Goal: Task Accomplishment & Management: Use online tool/utility

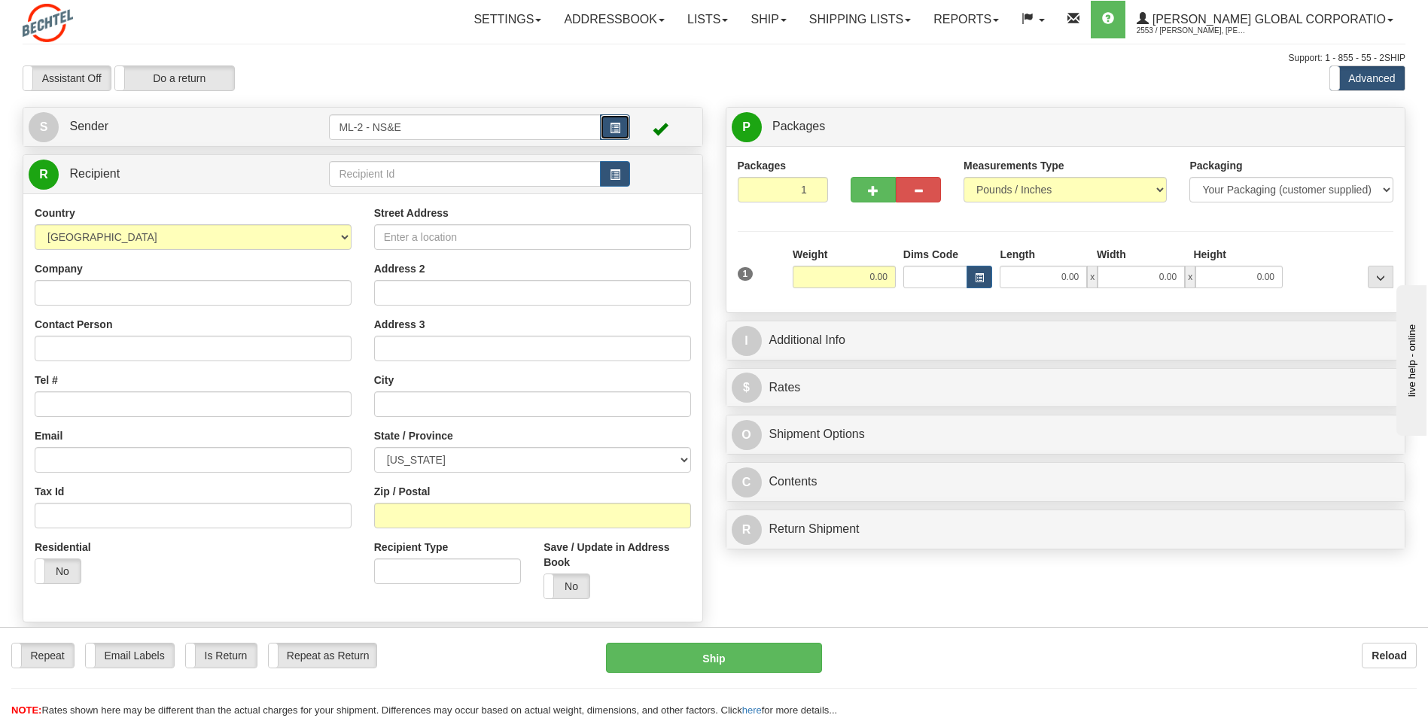
click at [610, 126] on span "button" at bounding box center [615, 128] width 11 height 10
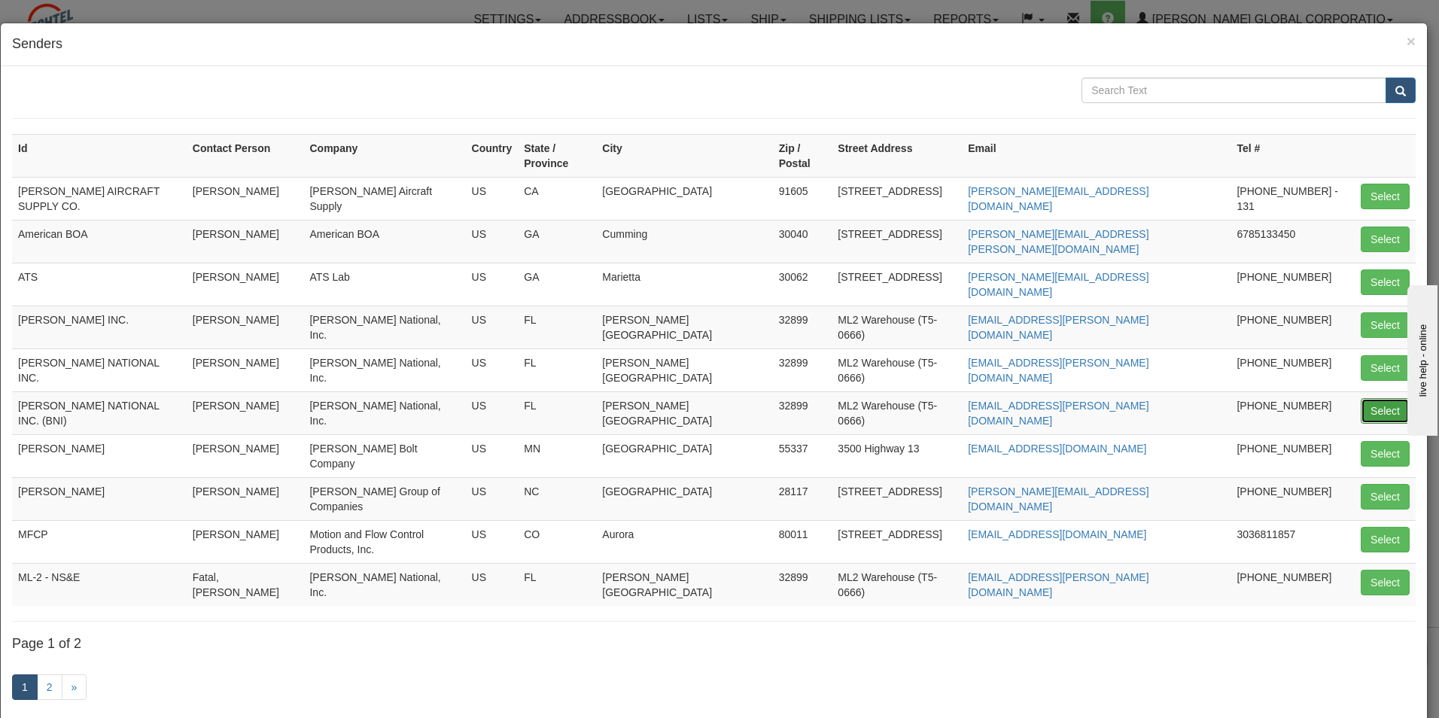
click at [1361, 398] on button "Select" at bounding box center [1385, 411] width 49 height 26
type input "[PERSON_NAME] NATIONAL INC. (BNI)"
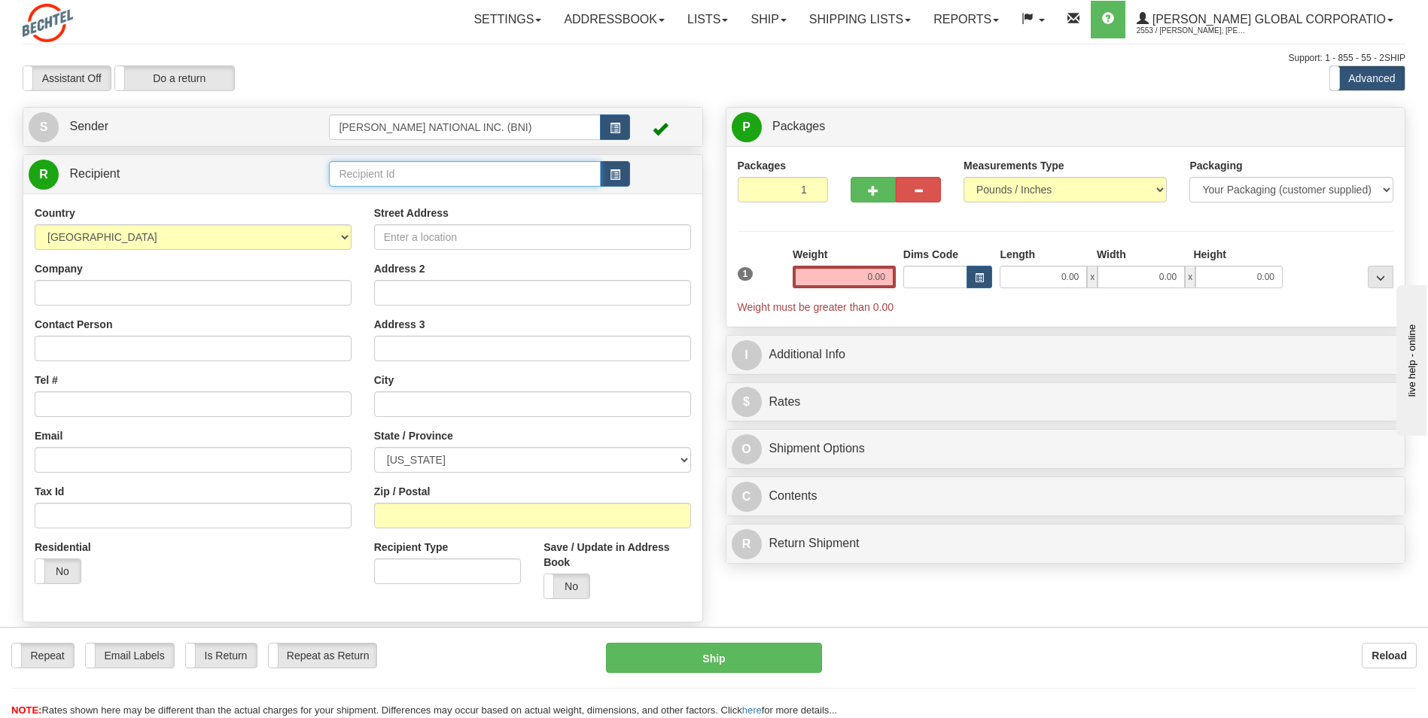
click at [574, 173] on input "text" at bounding box center [464, 174] width 271 height 26
click at [608, 167] on button "button" at bounding box center [615, 174] width 30 height 26
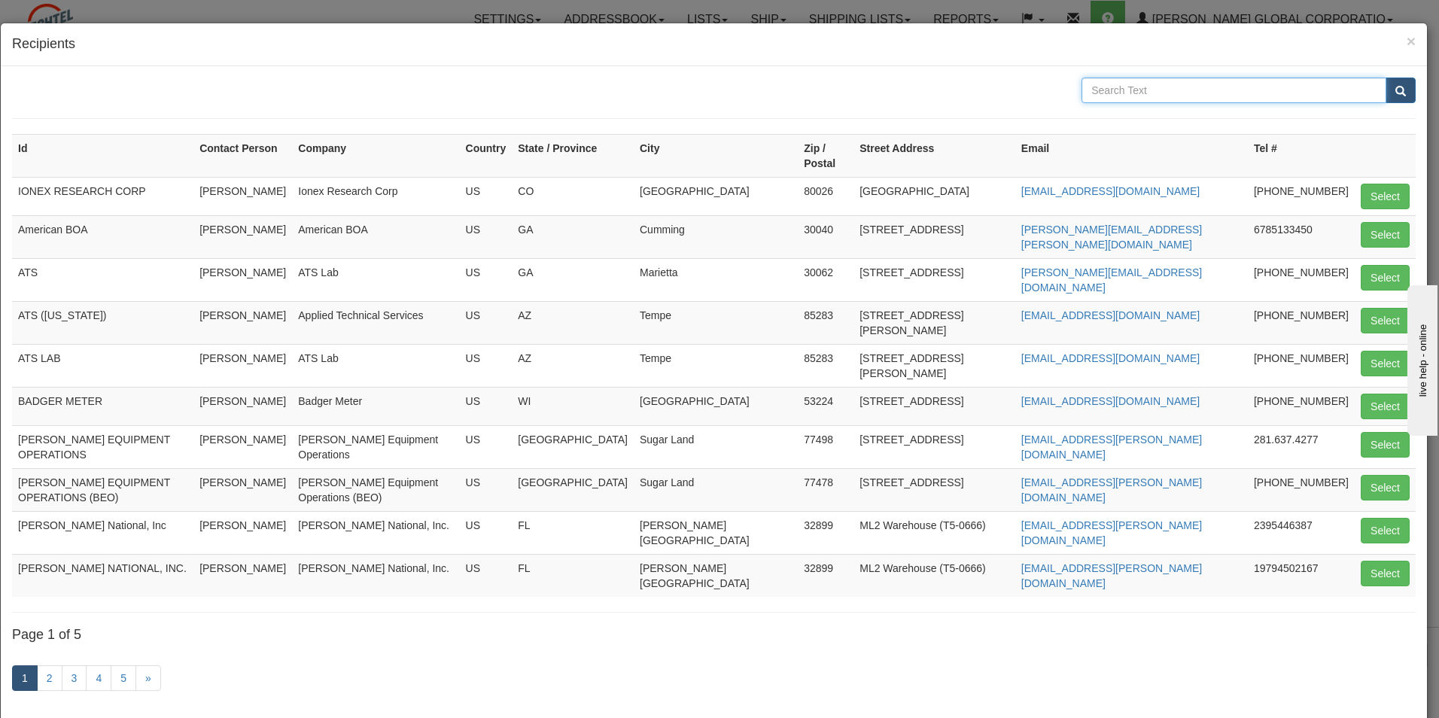
click at [1173, 84] on input "text" at bounding box center [1234, 91] width 305 height 26
click at [1155, 102] on form at bounding box center [714, 98] width 1404 height 41
click at [1155, 90] on input "text" at bounding box center [1234, 91] width 305 height 26
type input "TDS"
click at [1395, 91] on span "submit" at bounding box center [1400, 92] width 11 height 10
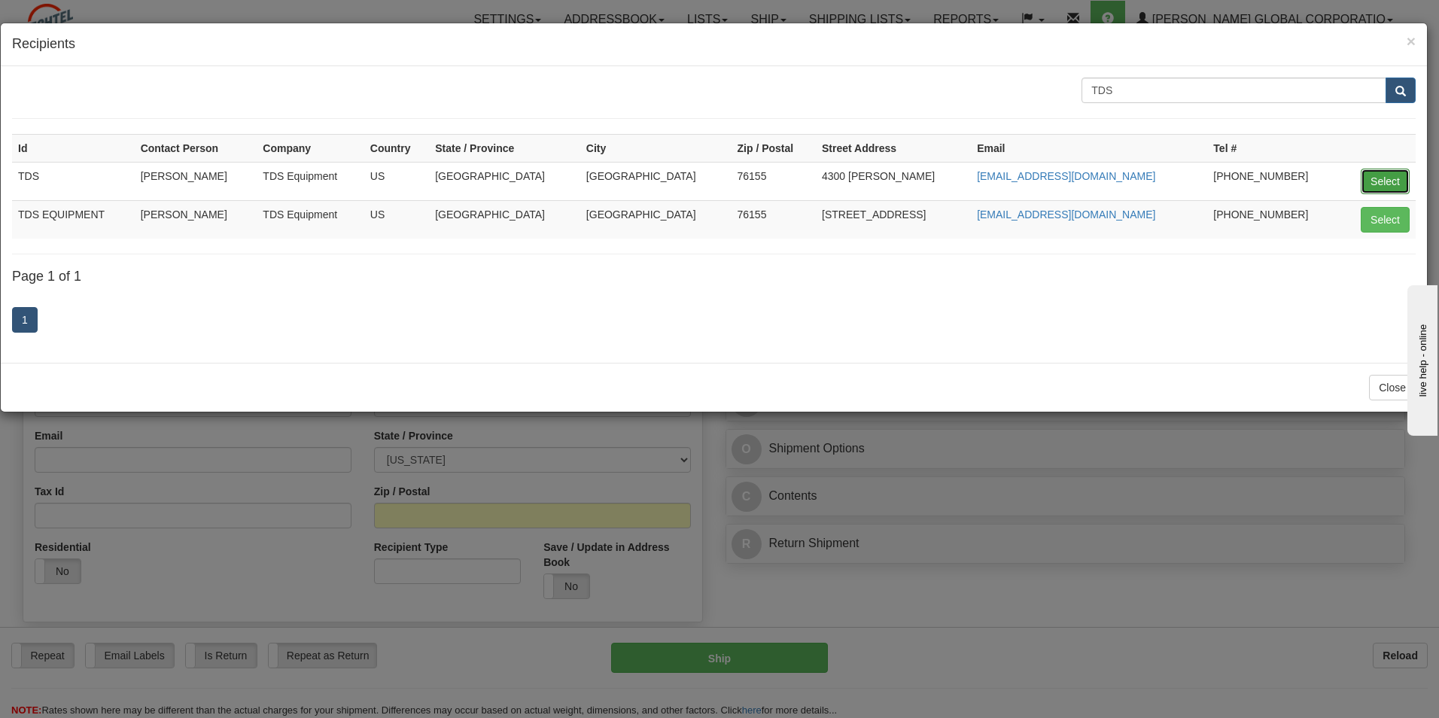
click at [1383, 184] on button "Select" at bounding box center [1385, 182] width 49 height 26
type input "TDS"
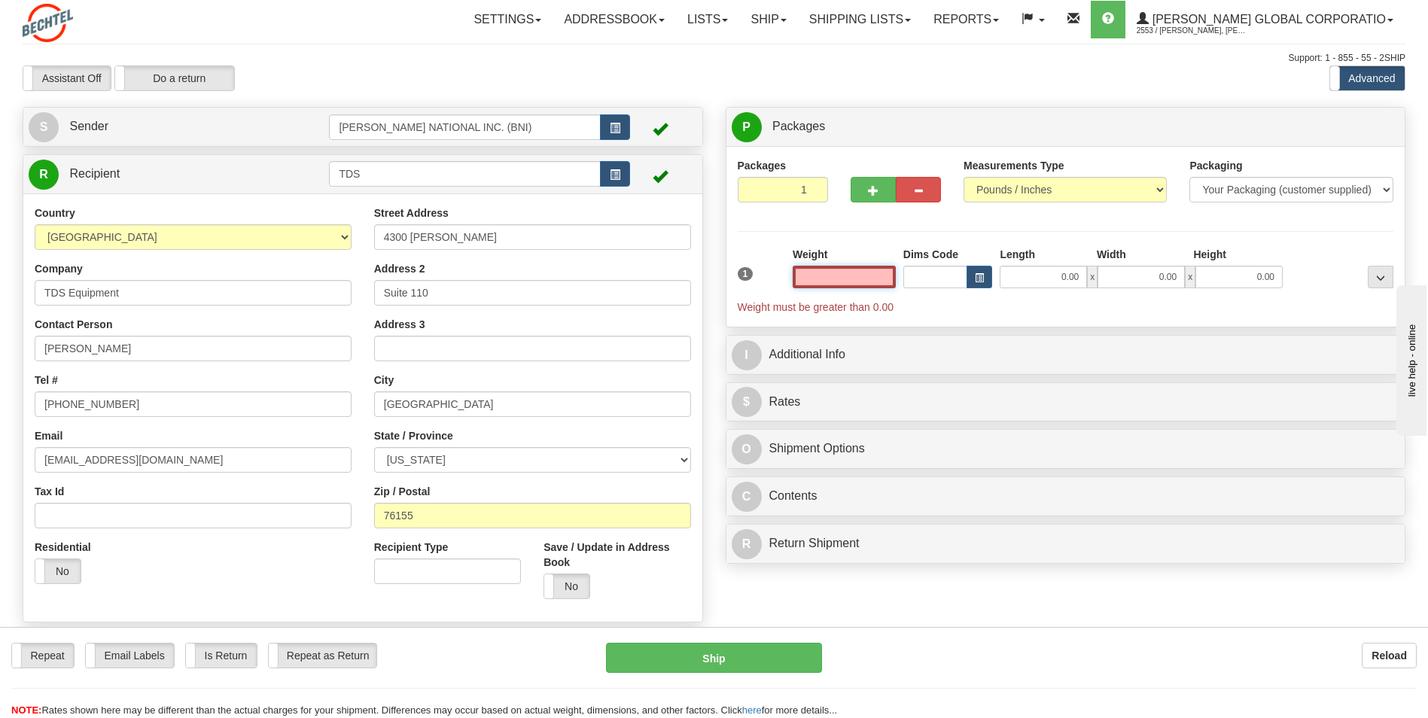
click at [849, 277] on input "text" at bounding box center [844, 277] width 103 height 23
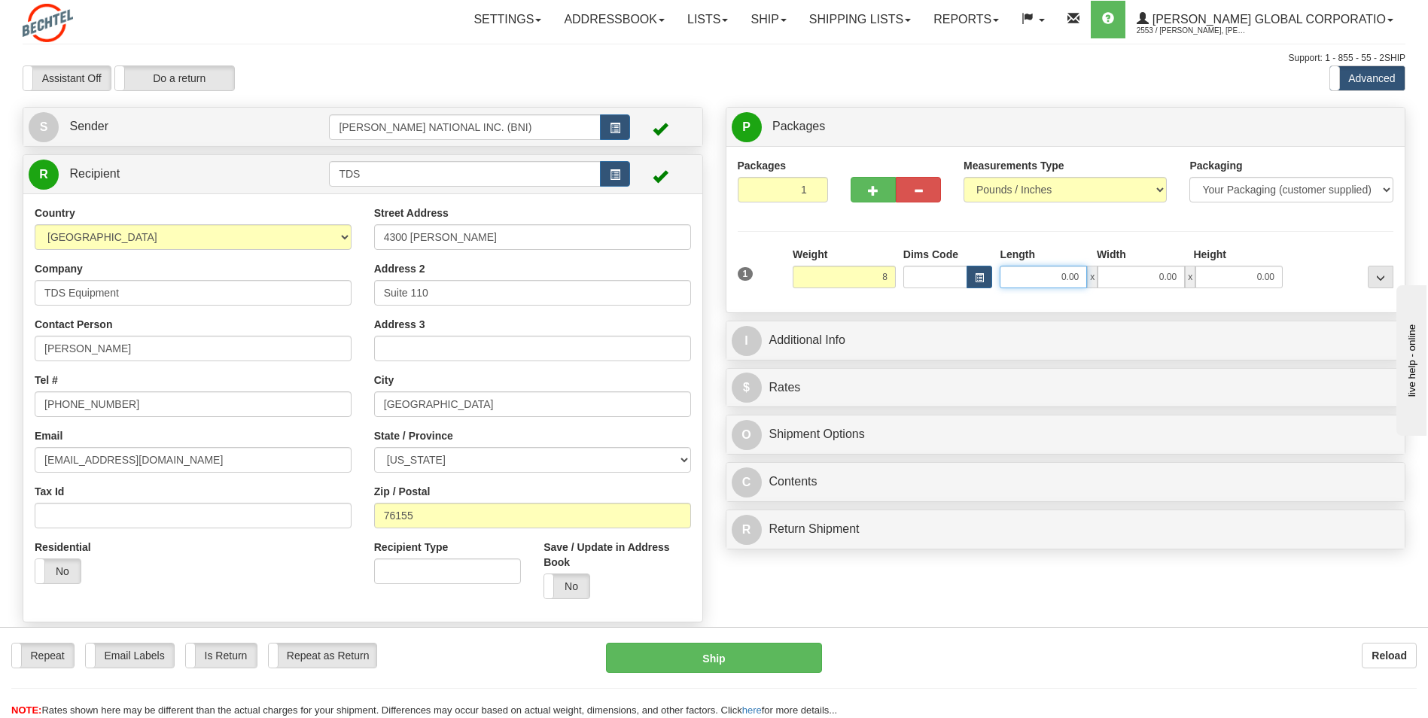
type input "8.00"
click at [1060, 285] on input "0.00" at bounding box center [1043, 277] width 87 height 23
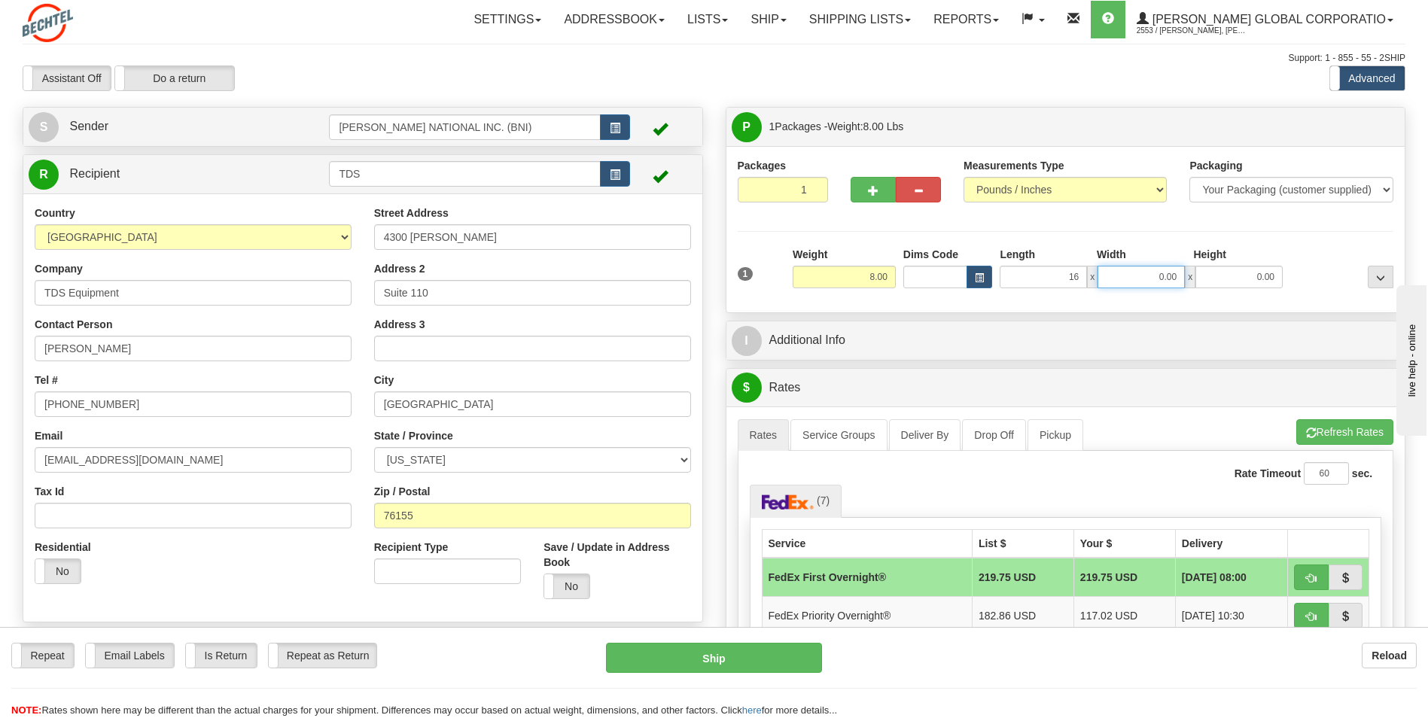
type input "16.00"
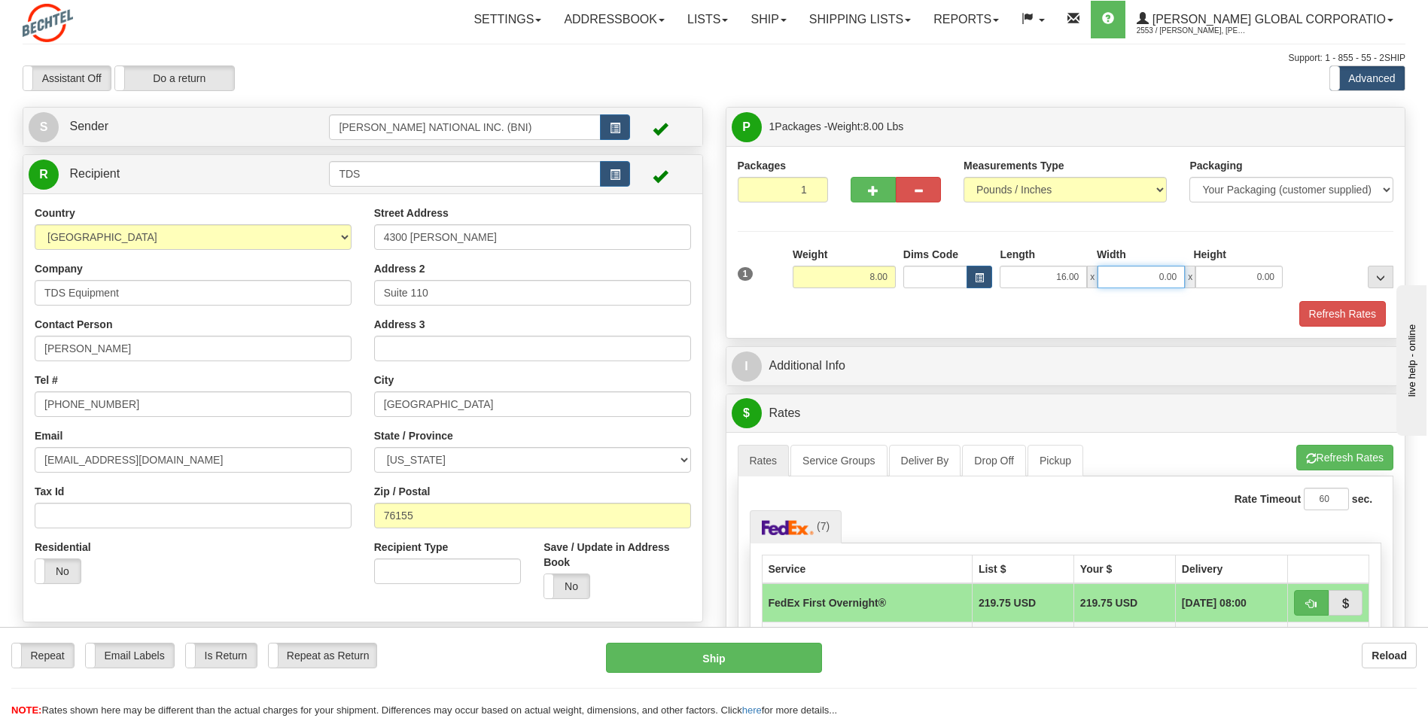
drag, startPoint x: 1134, startPoint y: 269, endPoint x: 1210, endPoint y: 268, distance: 76.0
click at [1210, 268] on div "16.00 x 0.00 x 0.00" at bounding box center [1141, 277] width 283 height 23
type input "9.00"
drag, startPoint x: 1226, startPoint y: 266, endPoint x: 1290, endPoint y: 273, distance: 64.3
click at [1289, 273] on div "1 Weight 8.00 Dims Code x x" at bounding box center [1066, 273] width 664 height 53
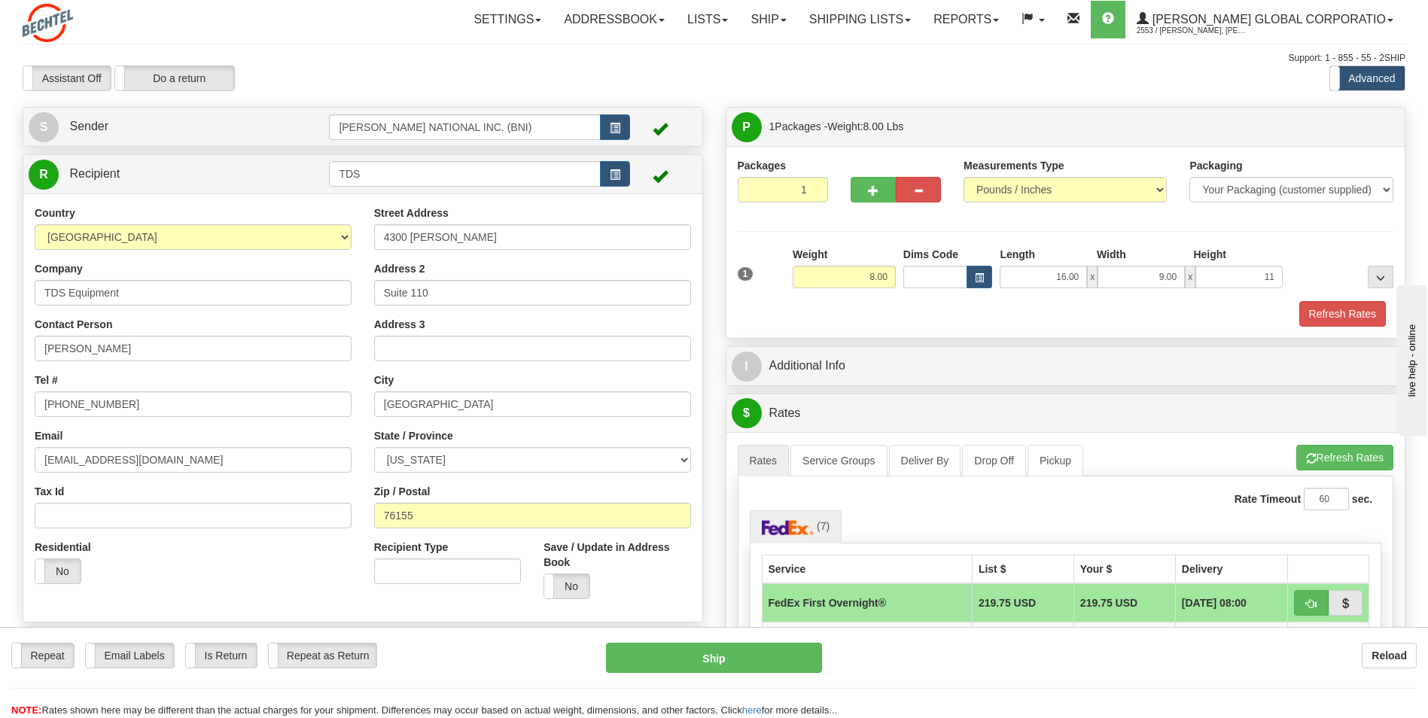
type input "11.00"
click at [1297, 247] on div at bounding box center [1341, 267] width 111 height 41
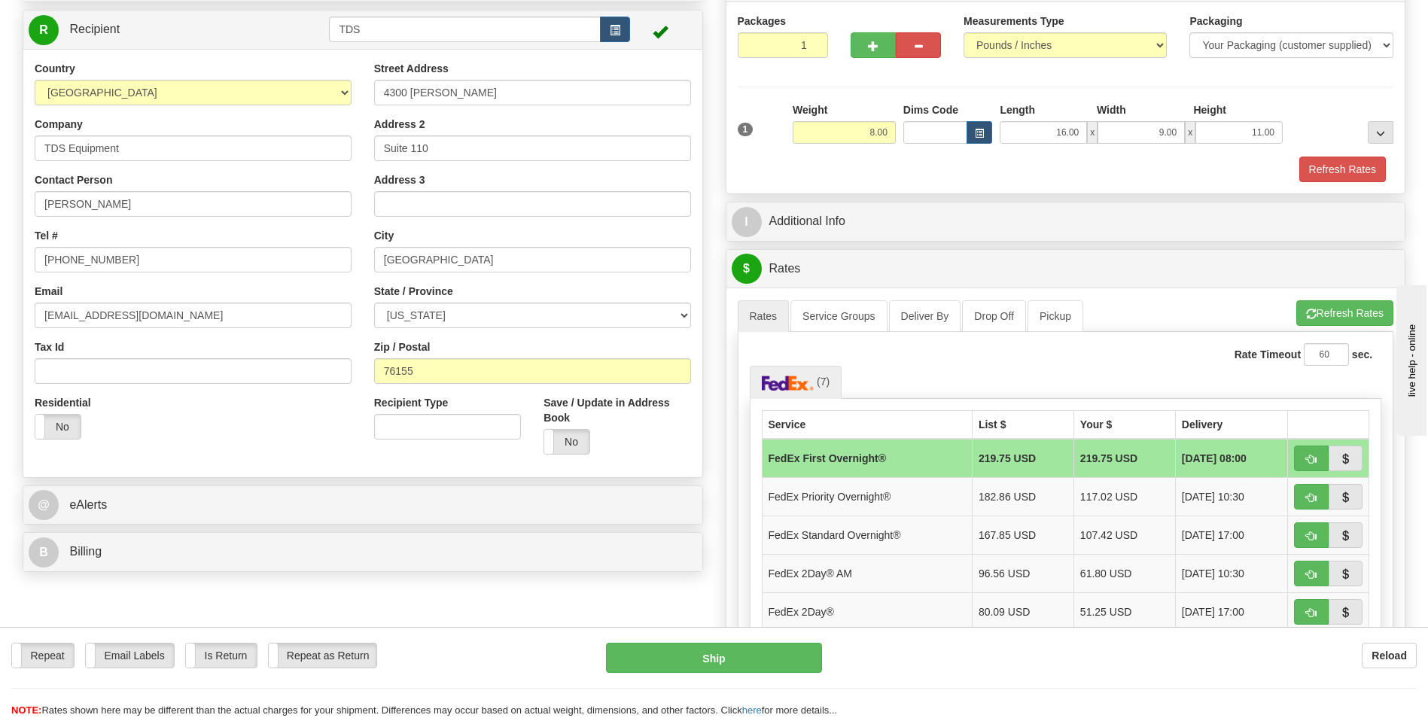
scroll to position [151, 0]
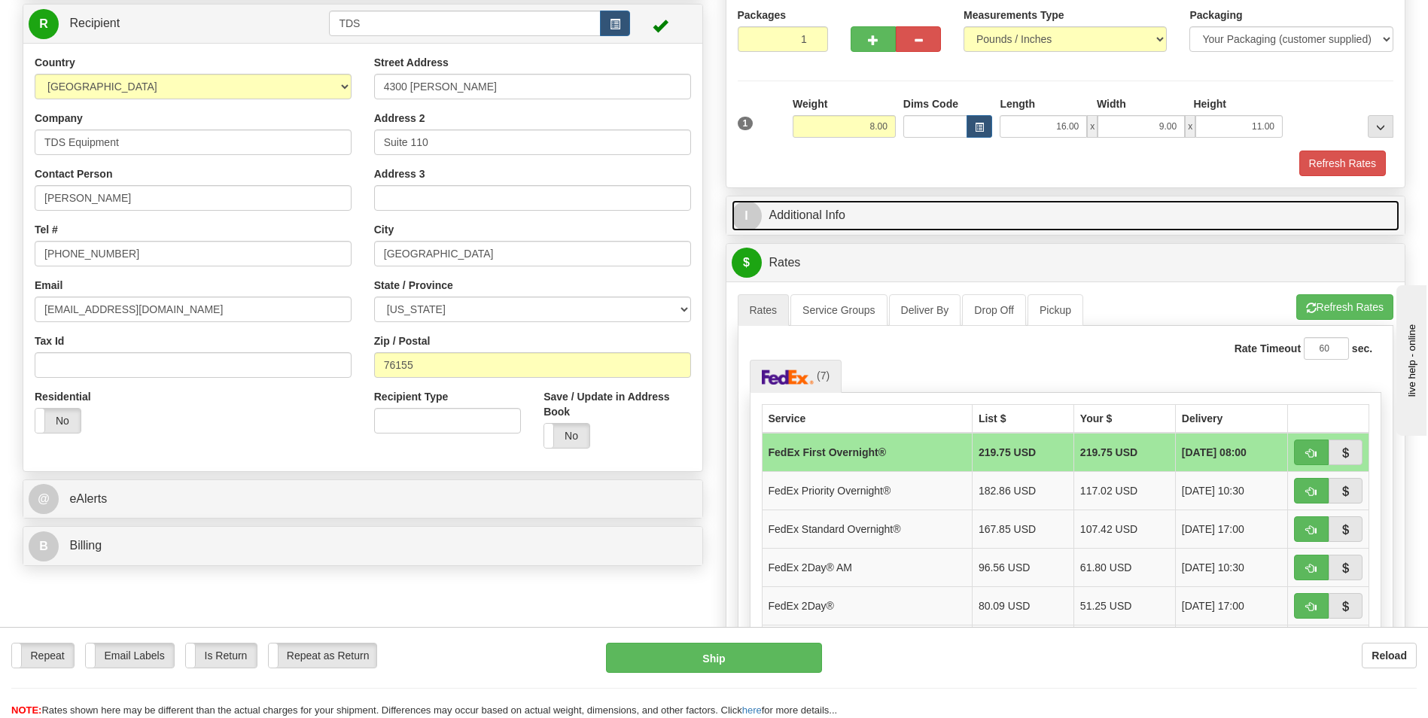
click at [960, 218] on link "I Additional Info" at bounding box center [1066, 215] width 668 height 31
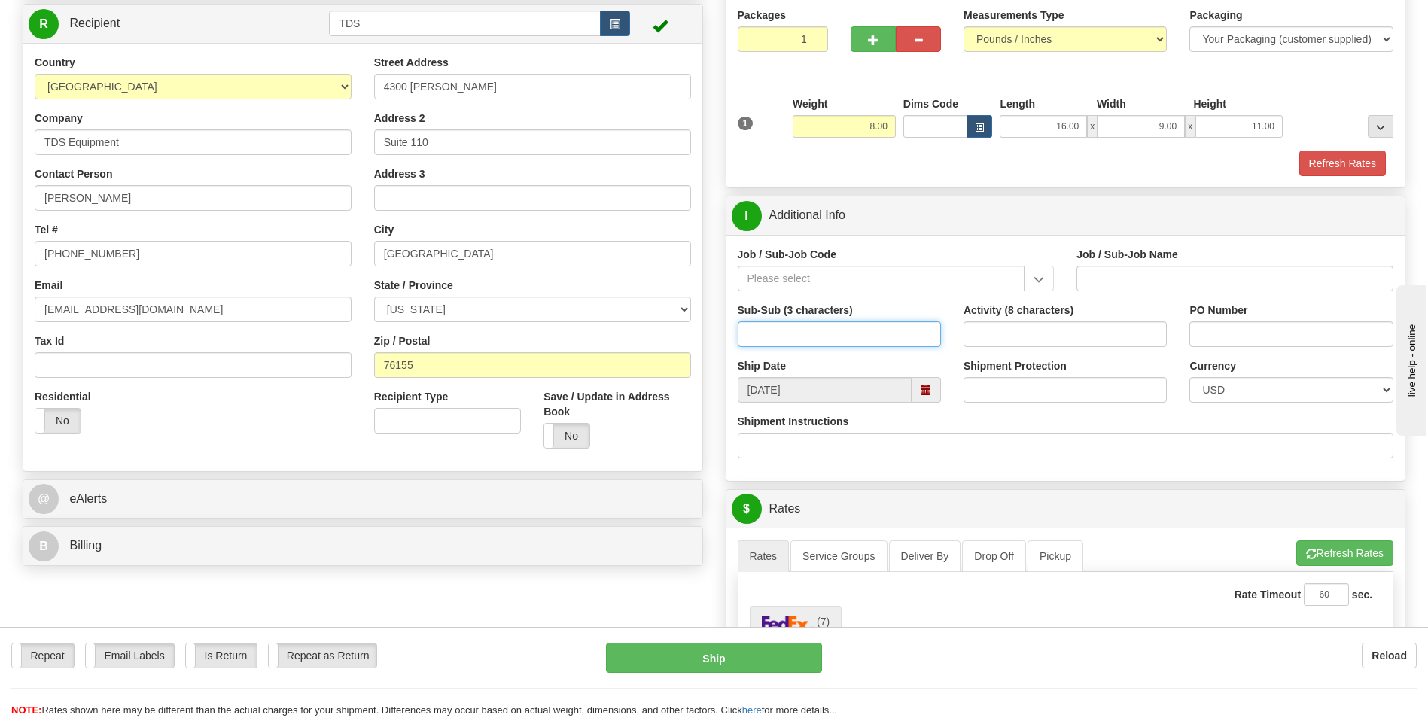
click at [890, 334] on input "Sub-Sub (3 characters)" at bounding box center [839, 334] width 203 height 26
type input "ML2"
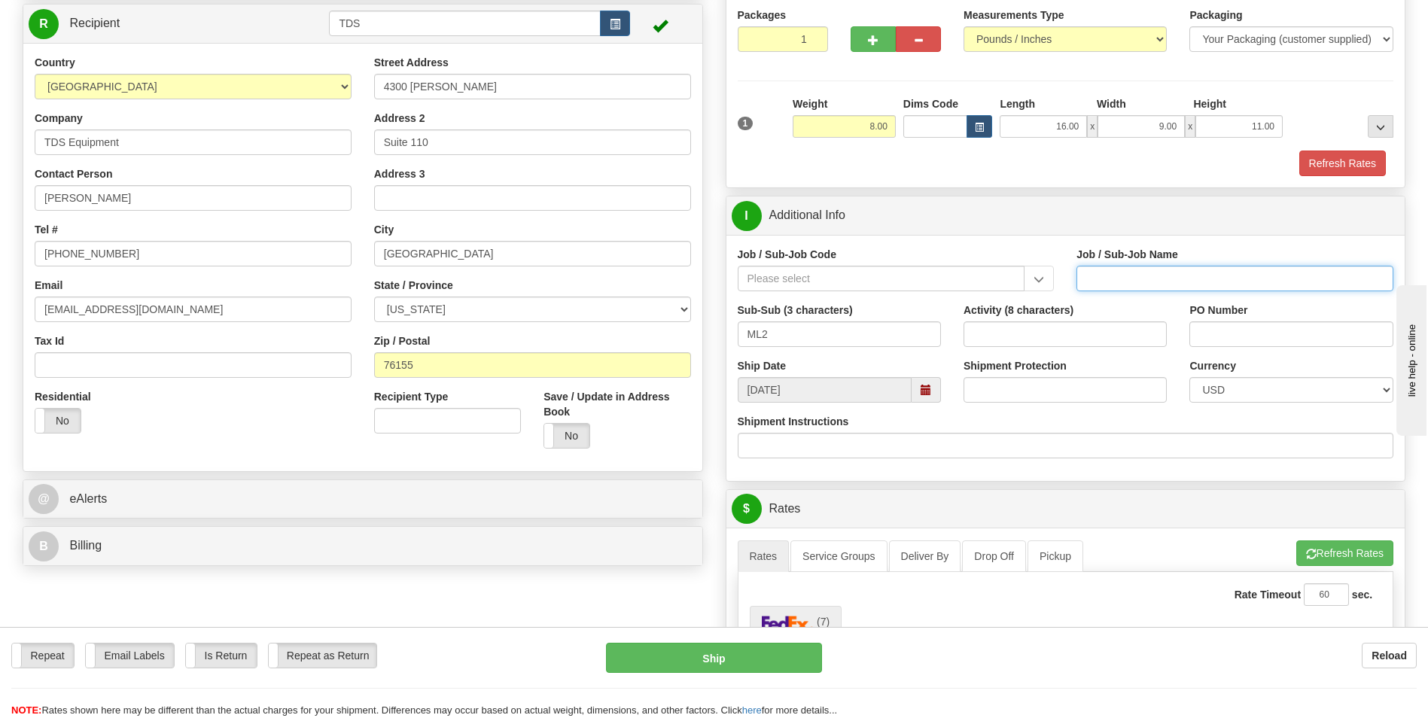
click at [1143, 282] on input "Job / Sub-Job Name" at bounding box center [1234, 279] width 317 height 26
type input "MOBILE LAUNCHER 2 - GENERAL REQUIREMENT / PROCURE"
click at [1021, 329] on input "Activity (8 characters)" at bounding box center [1064, 334] width 203 height 26
type input "00000085"
click at [1243, 343] on input "PO Number" at bounding box center [1290, 334] width 203 height 26
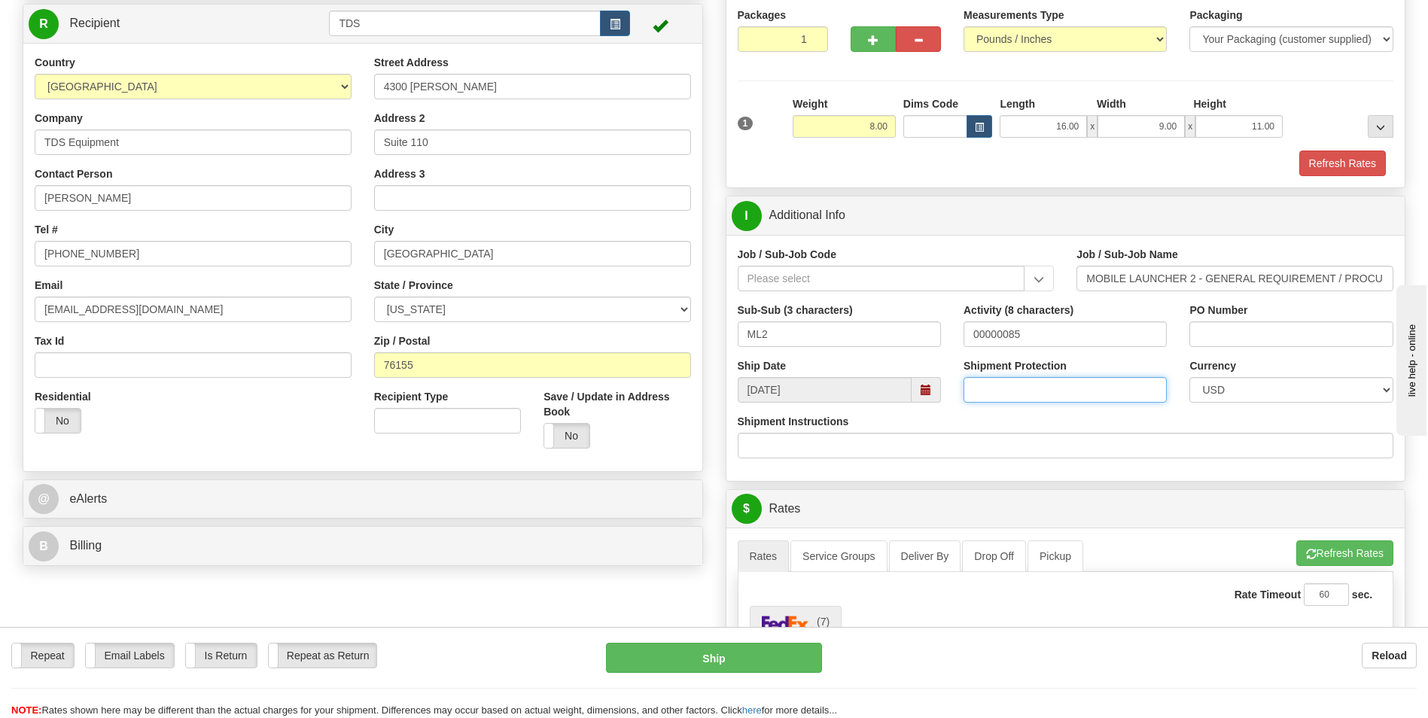
click at [1099, 397] on input "Shipment Protection" at bounding box center [1064, 390] width 203 height 26
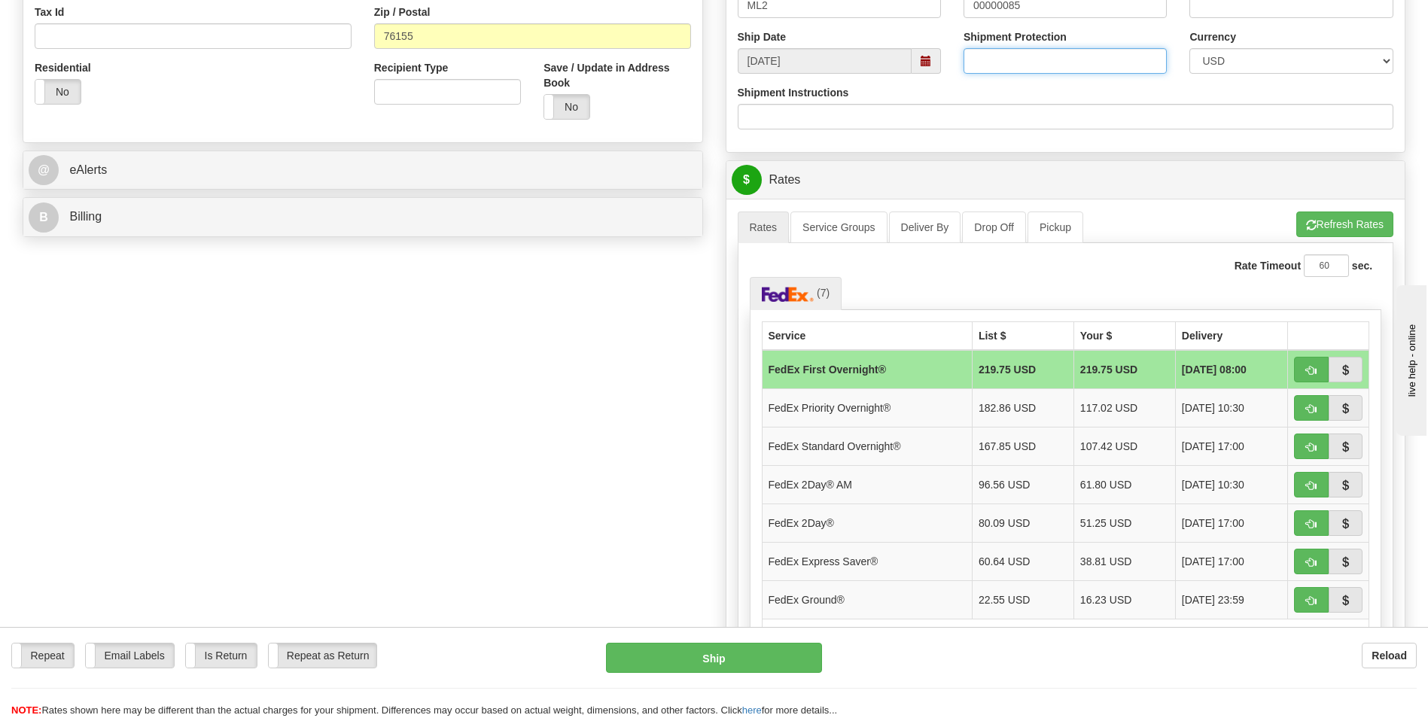
scroll to position [527, 0]
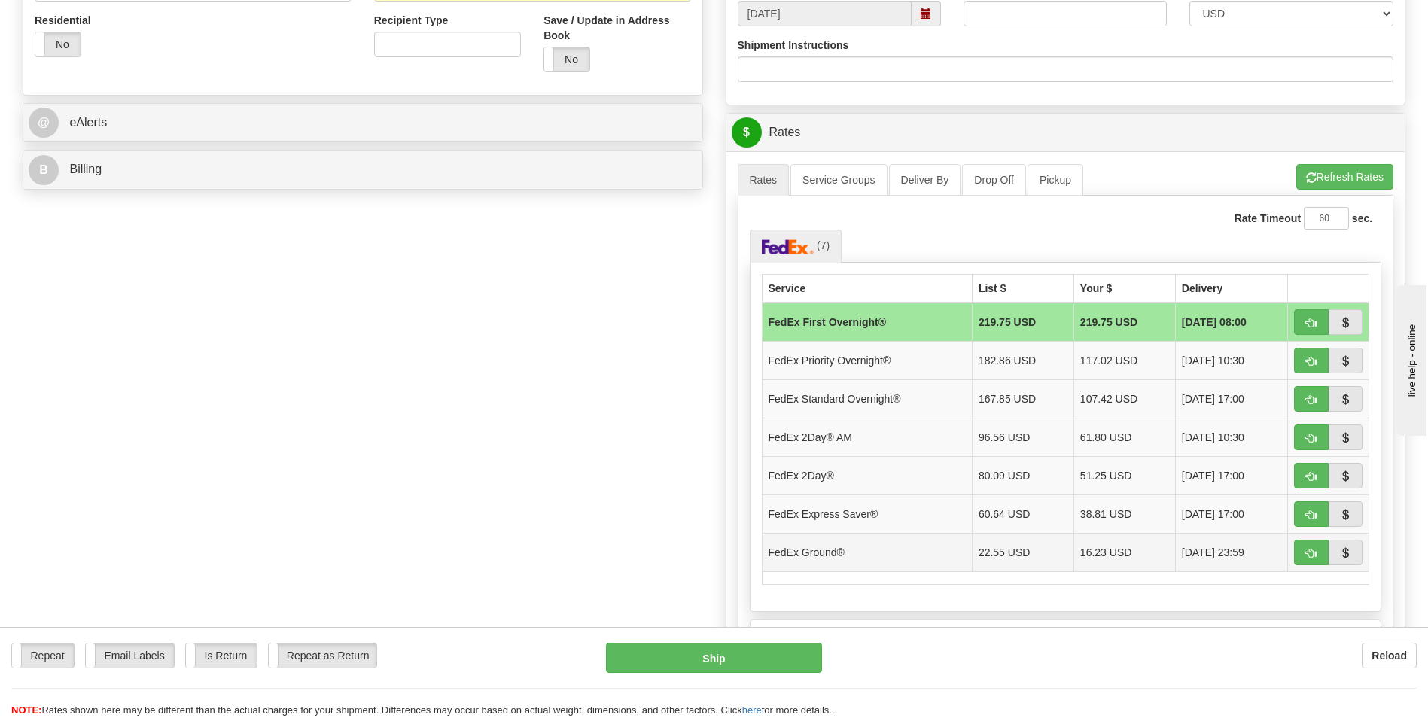
drag, startPoint x: 957, startPoint y: 560, endPoint x: 968, endPoint y: 558, distance: 10.6
click at [962, 560] on tr "FedEx Ground® 22.55 USD 16.23 USD [DATE] 23:59" at bounding box center [1065, 552] width 607 height 38
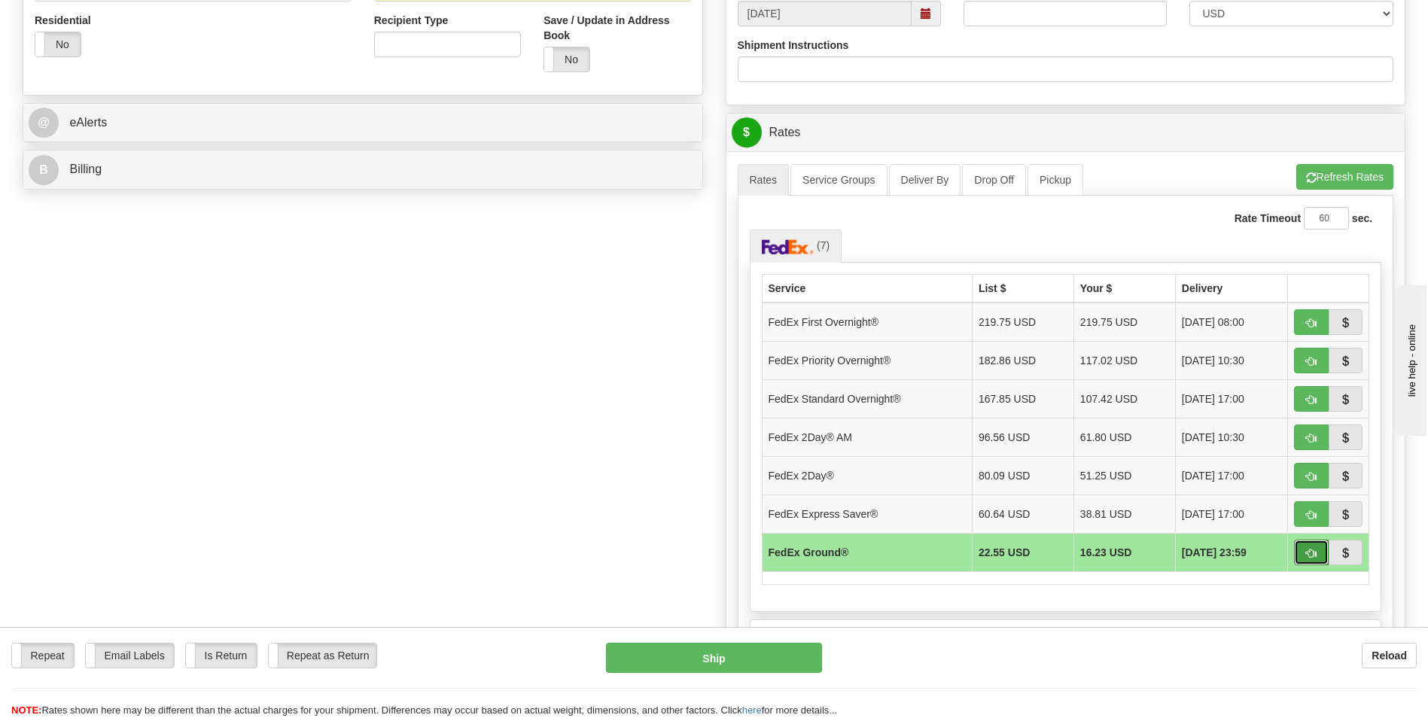
click at [1319, 551] on button "button" at bounding box center [1311, 553] width 35 height 26
type input "92"
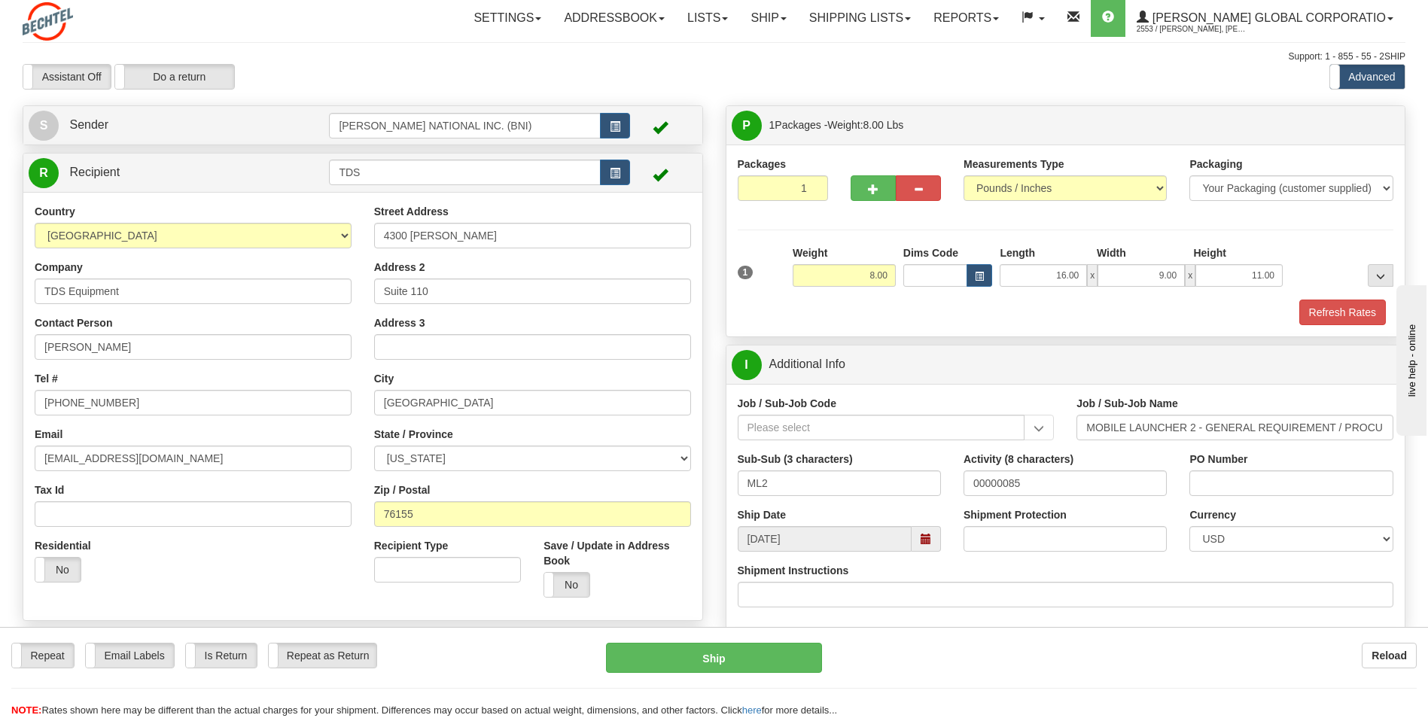
scroll to position [0, 0]
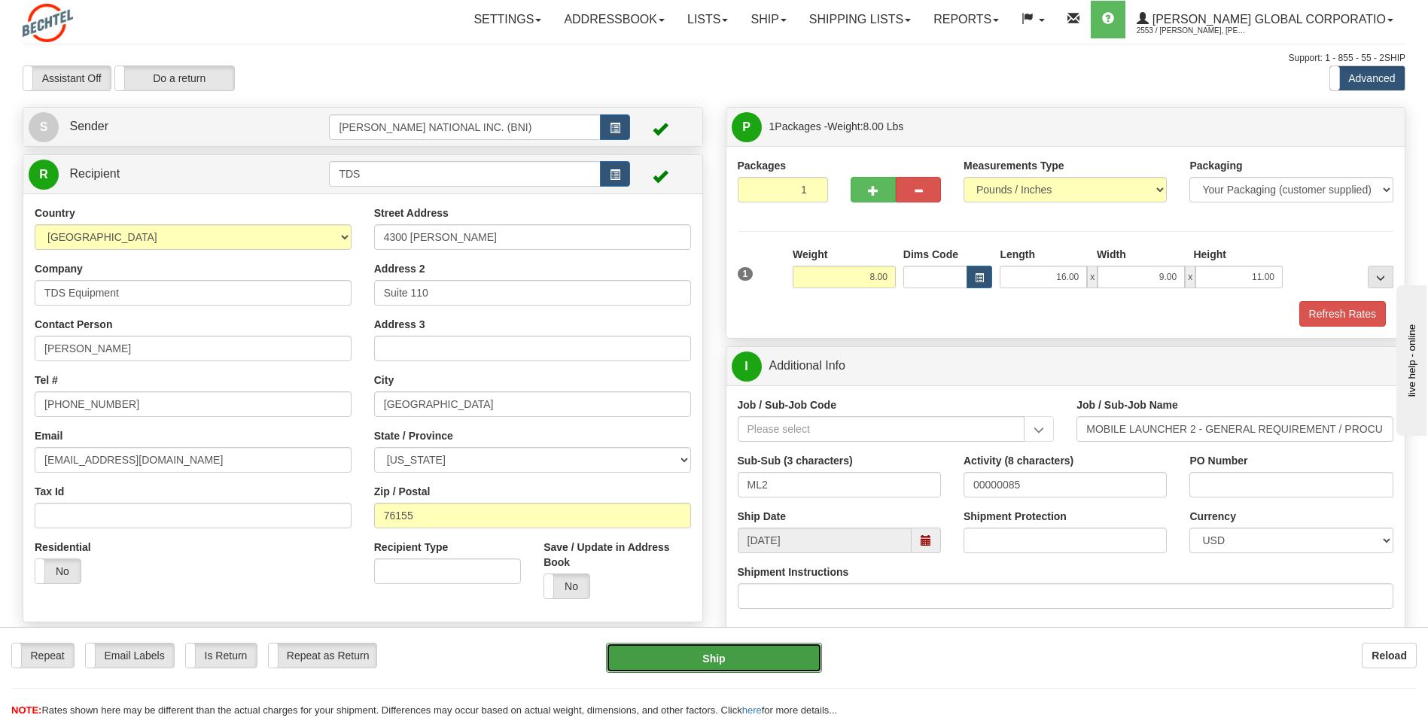
click at [704, 654] on button "Ship" at bounding box center [713, 658] width 215 height 30
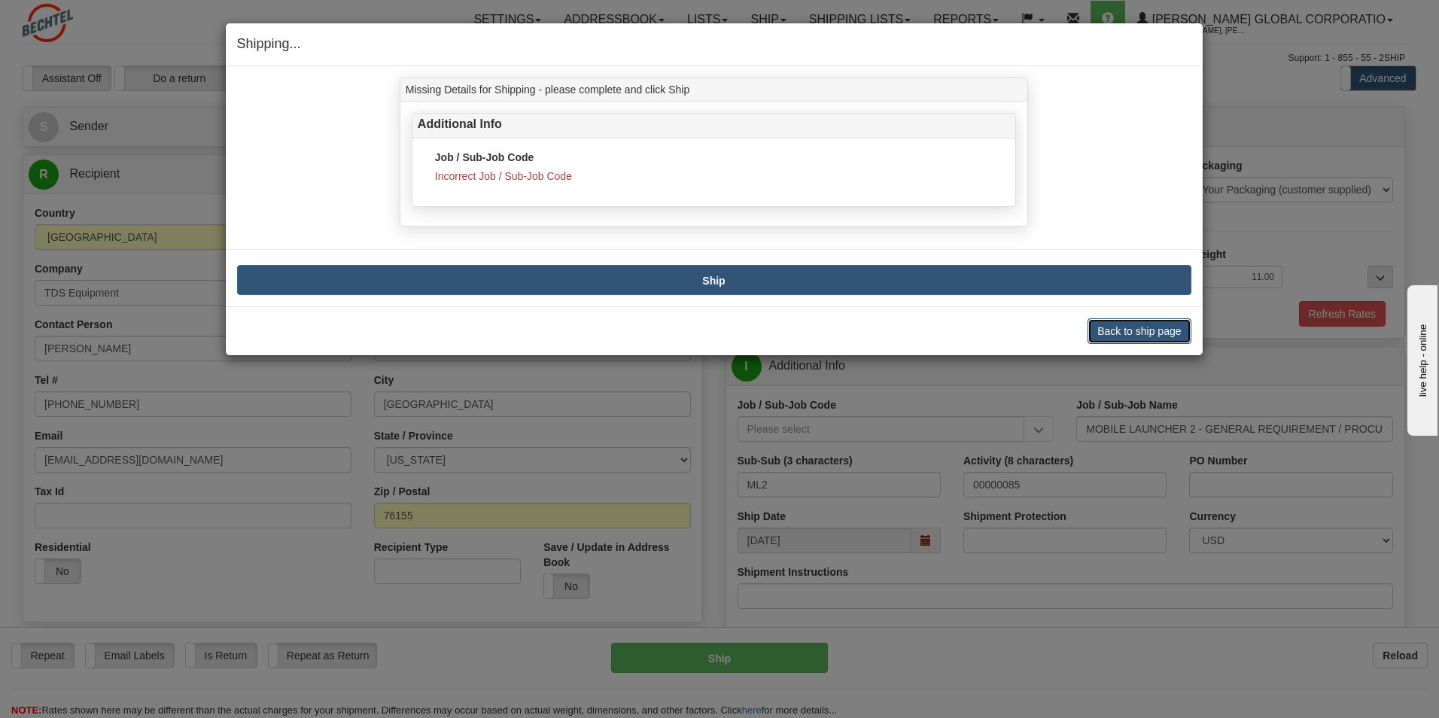
click at [1121, 335] on button "Back to ship page" at bounding box center [1139, 331] width 103 height 26
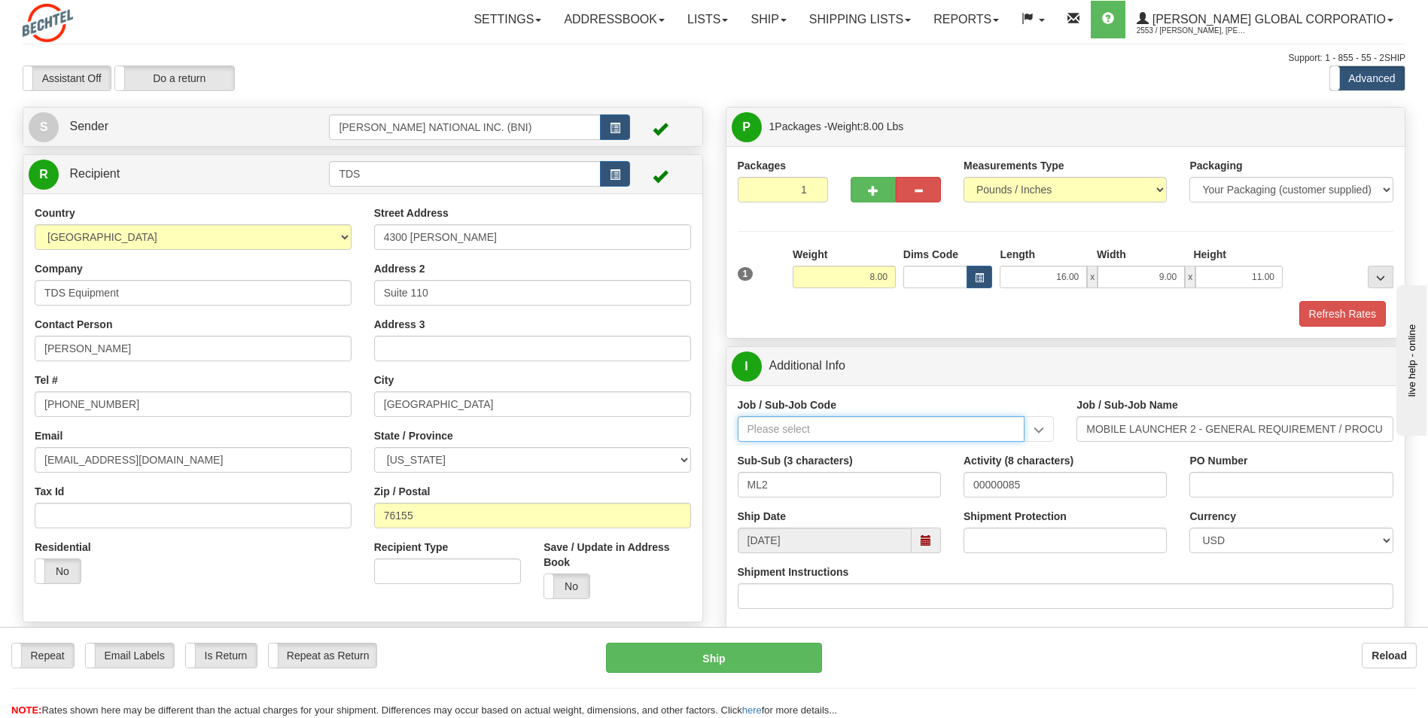
click at [975, 434] on input "Job / Sub-Job Code" at bounding box center [882, 429] width 288 height 26
click at [890, 457] on div "26046-31P" at bounding box center [877, 452] width 272 height 17
type input "26046-31P"
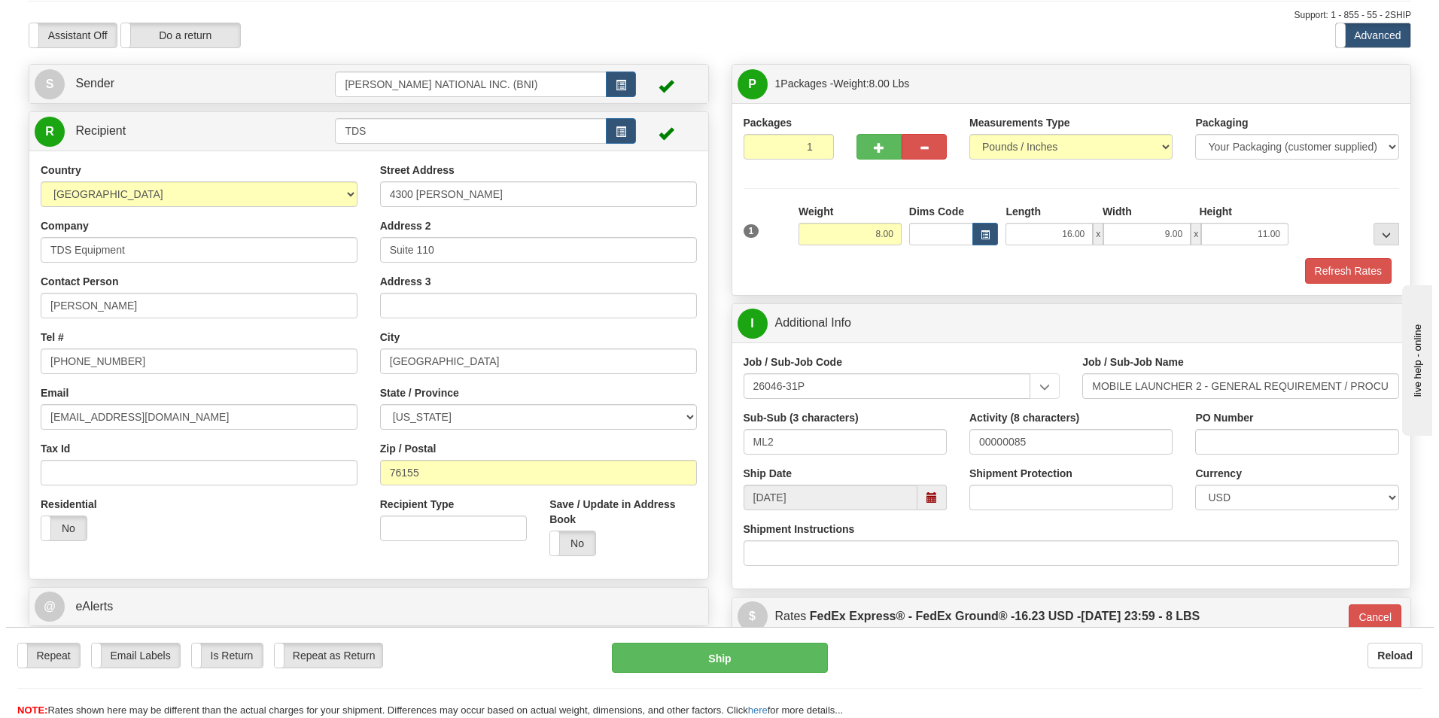
scroll to position [151, 0]
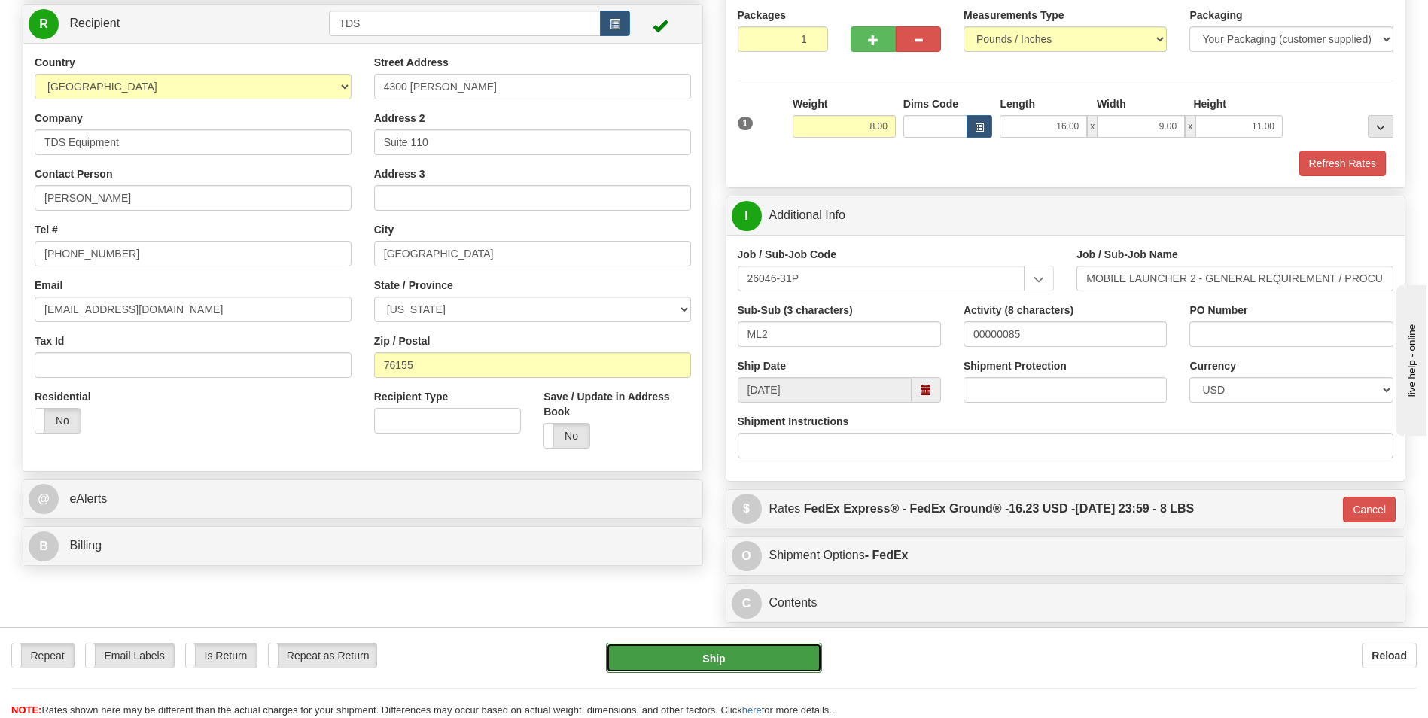
click at [772, 657] on button "Ship" at bounding box center [713, 658] width 215 height 30
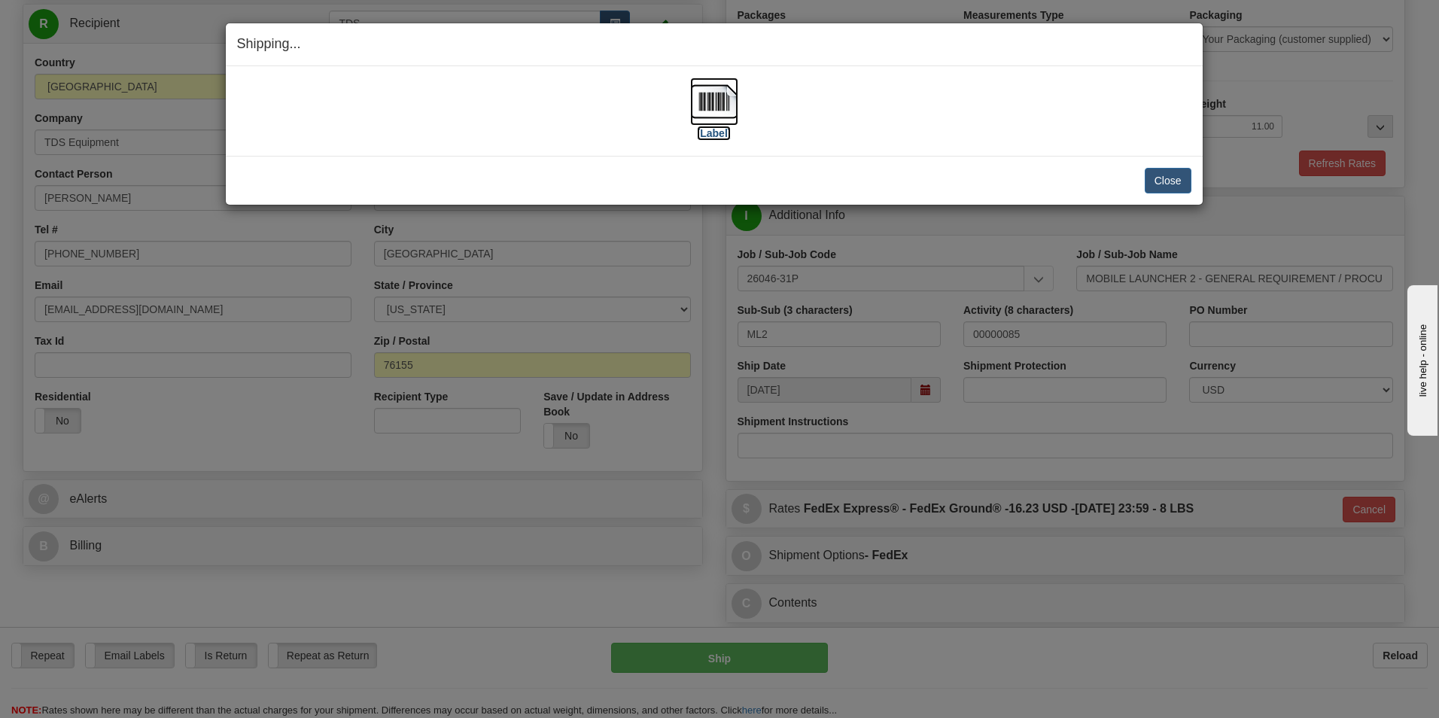
click at [720, 97] on img at bounding box center [714, 102] width 48 height 48
